Goal: Information Seeking & Learning: Learn about a topic

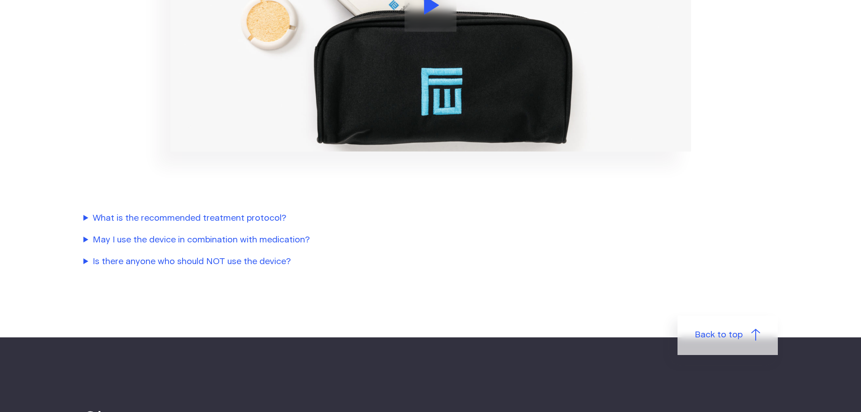
scroll to position [1161, 0]
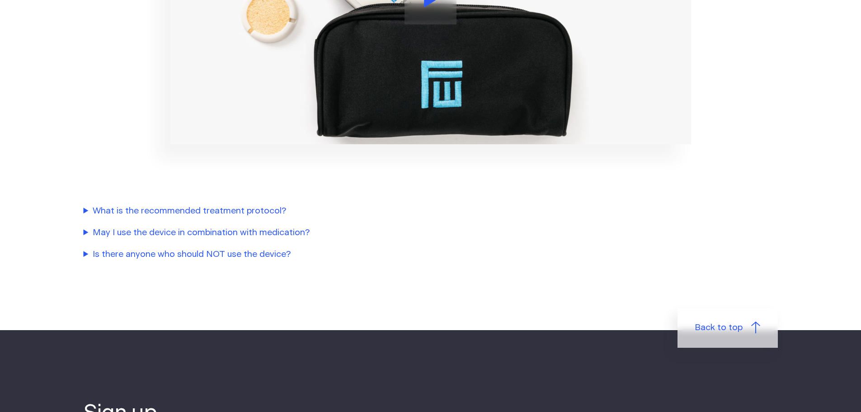
click at [243, 257] on summary "Is there anyone who should NOT use the device?" at bounding box center [290, 254] width 412 height 13
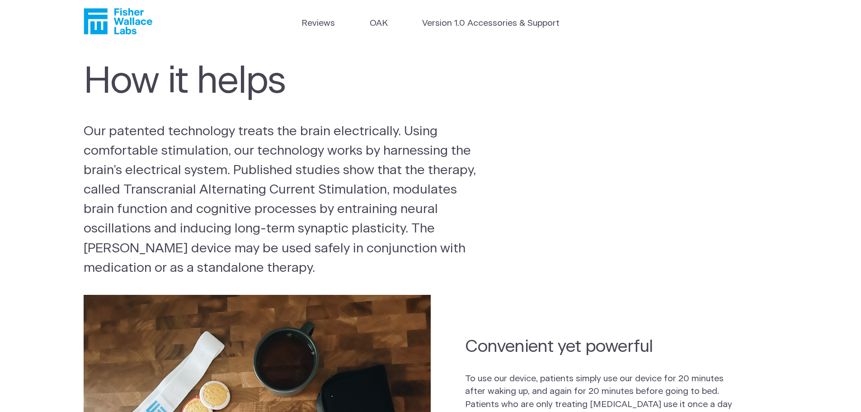
scroll to position [0, 0]
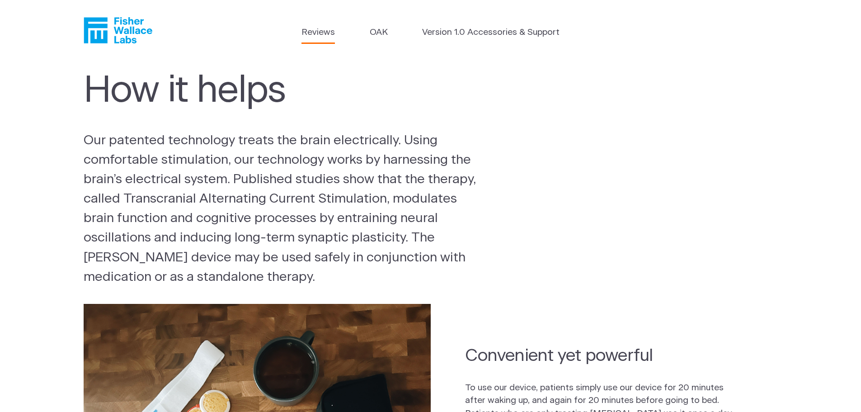
click at [331, 33] on link "Reviews" at bounding box center [318, 32] width 33 height 13
